Goal: Task Accomplishment & Management: Manage account settings

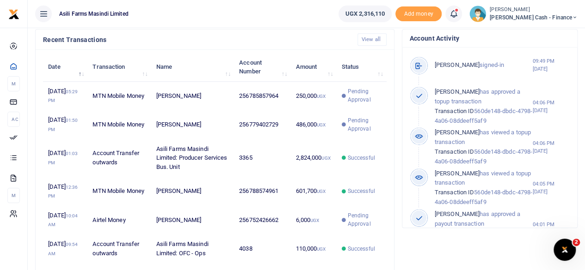
scroll to position [303, 0]
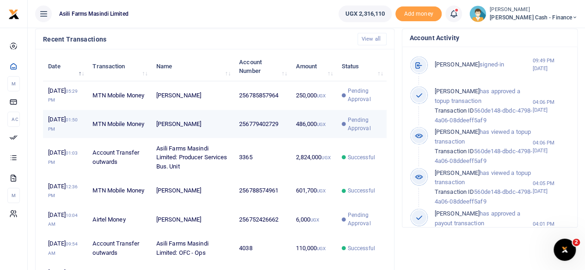
click at [281, 139] on td "256779402729" at bounding box center [262, 124] width 56 height 29
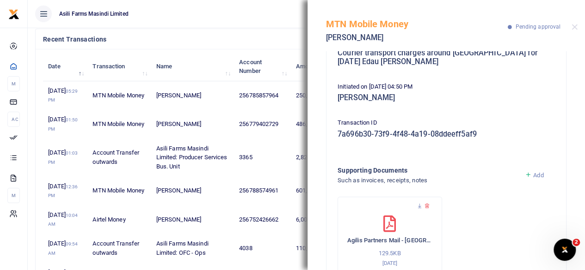
scroll to position [129, 0]
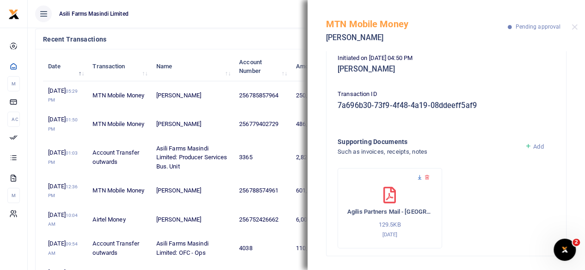
click at [418, 177] on icon at bounding box center [420, 178] width 6 height 6
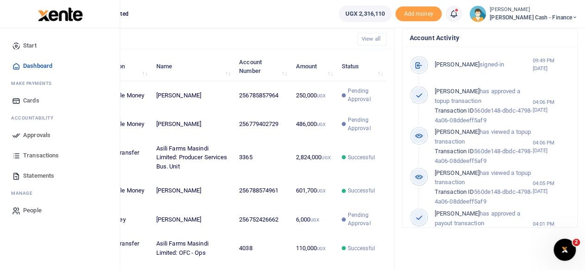
click at [21, 135] on link "Approvals" at bounding box center [59, 135] width 105 height 20
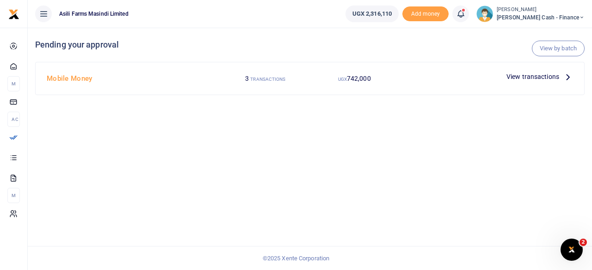
click at [566, 75] on icon at bounding box center [568, 77] width 10 height 10
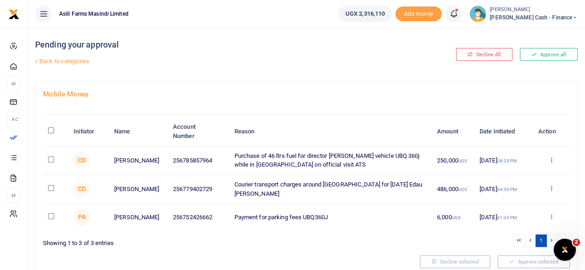
click at [552, 160] on icon at bounding box center [551, 160] width 6 height 6
click at [529, 197] on link "Decline" at bounding box center [516, 196] width 73 height 13
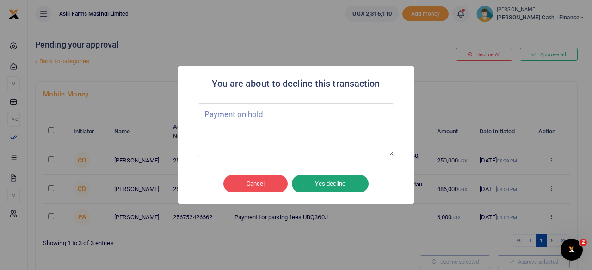
type textarea "Payment on hold"
click at [336, 186] on button "Yes decline" at bounding box center [330, 184] width 77 height 18
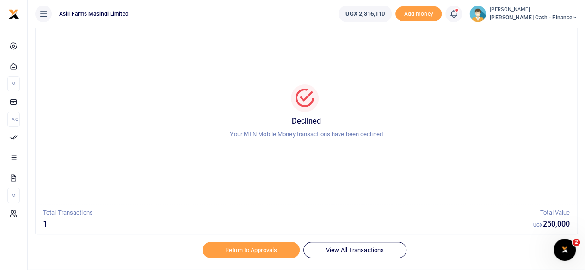
scroll to position [47, 0]
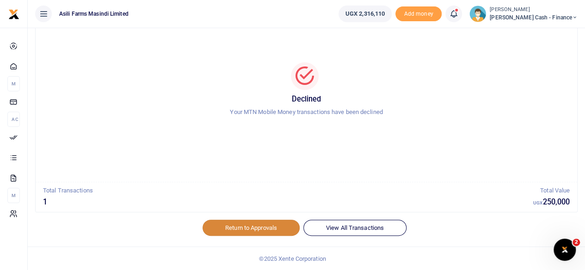
click at [250, 235] on link "Return to Approvals" at bounding box center [251, 228] width 97 height 16
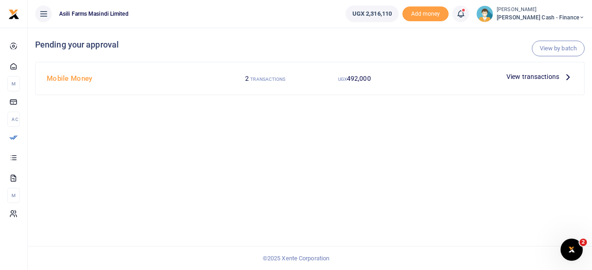
click at [567, 75] on icon at bounding box center [568, 77] width 10 height 10
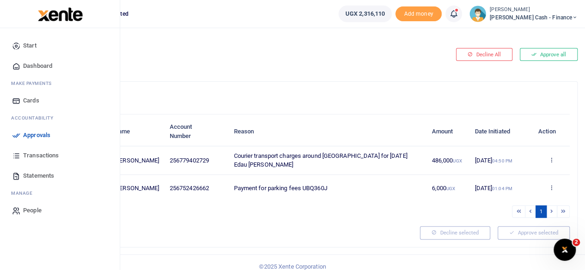
click at [31, 139] on span "Approvals" at bounding box center [36, 135] width 27 height 9
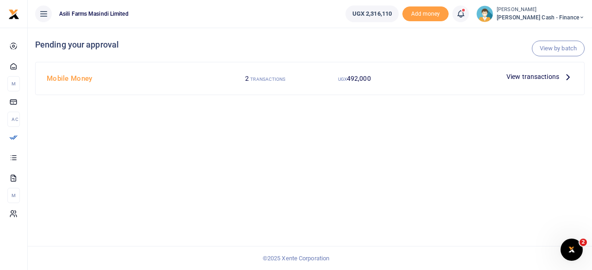
click at [569, 79] on icon at bounding box center [568, 77] width 10 height 10
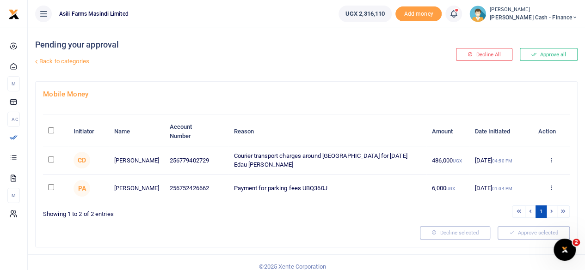
click at [50, 159] on input "checkbox" at bounding box center [51, 160] width 6 height 6
checkbox input "true"
click at [51, 160] on input "checkbox" at bounding box center [51, 160] width 6 height 6
checkbox input "true"
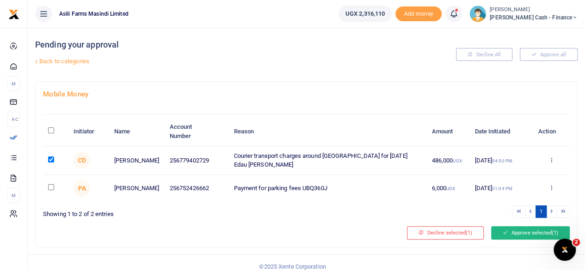
click at [543, 228] on button "Approve selected (1)" at bounding box center [530, 233] width 79 height 13
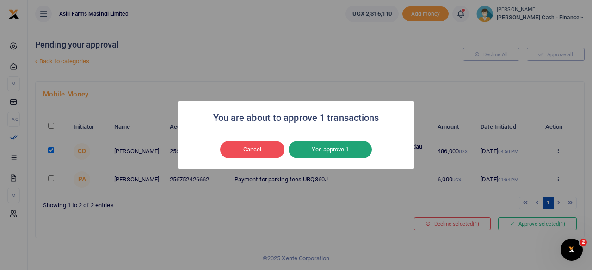
click at [343, 153] on button "Yes approve 1" at bounding box center [330, 150] width 83 height 18
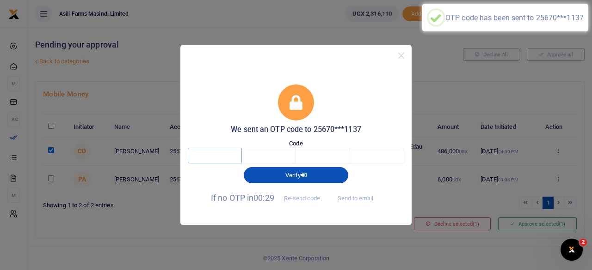
click at [227, 154] on input "text" at bounding box center [215, 156] width 54 height 16
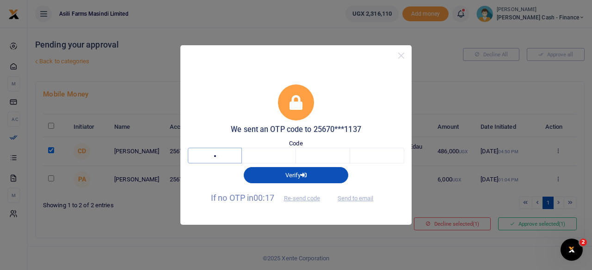
type input "3"
type input "2"
type input "6"
type input "2"
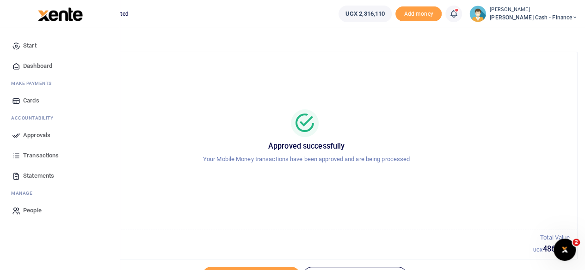
click at [38, 64] on span "Dashboard" at bounding box center [37, 65] width 29 height 9
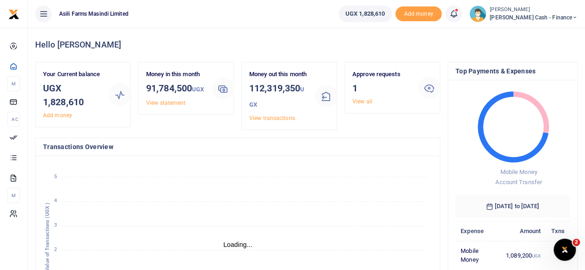
scroll to position [7, 7]
click at [575, 19] on icon at bounding box center [575, 17] width 6 height 6
click at [534, 84] on link "Logout" at bounding box center [511, 84] width 73 height 13
